Goal: Transaction & Acquisition: Purchase product/service

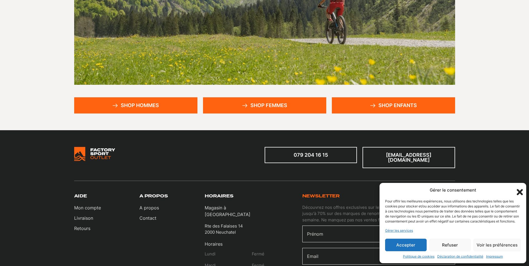
scroll to position [111, 0]
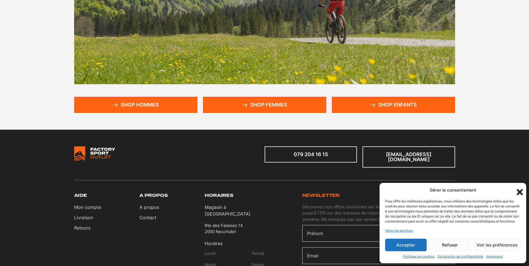
click at [145, 108] on link "Shop hommes" at bounding box center [135, 105] width 123 height 16
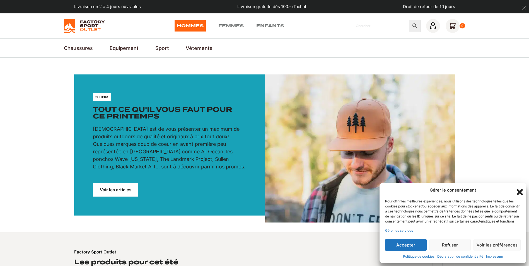
click at [449, 245] on button "Refuser" at bounding box center [450, 245] width 42 height 13
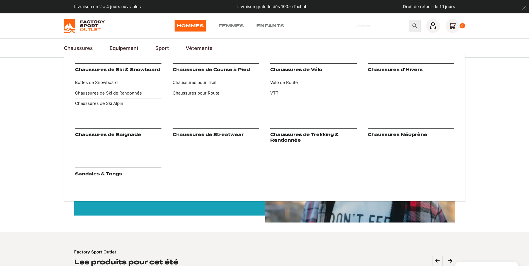
click at [305, 133] on link "Chaussures de Trekking & Randonnée" at bounding box center [304, 137] width 69 height 11
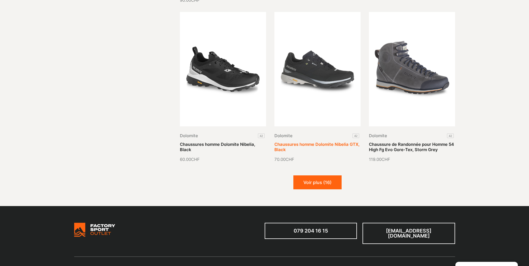
scroll to position [613, 0]
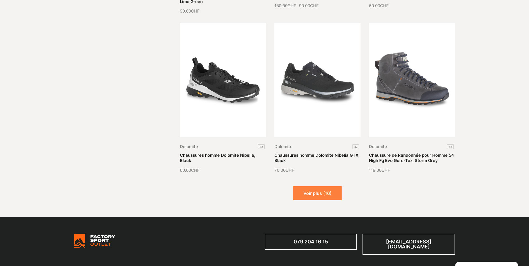
click at [310, 193] on button "Voir plus (16)" at bounding box center [317, 193] width 48 height 14
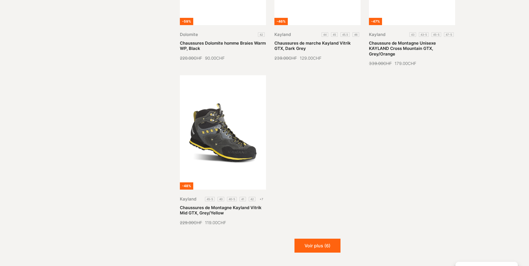
scroll to position [1254, 0]
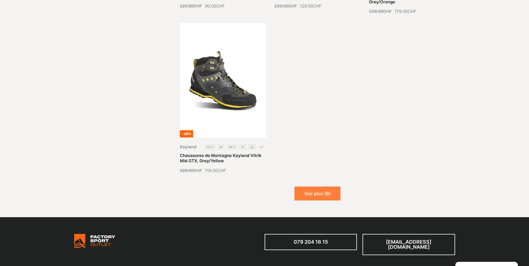
click at [321, 192] on button "Voir plus (6)" at bounding box center [317, 193] width 46 height 14
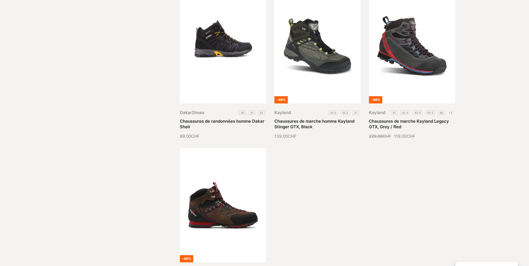
scroll to position [1449, 0]
